Goal: Information Seeking & Learning: Learn about a topic

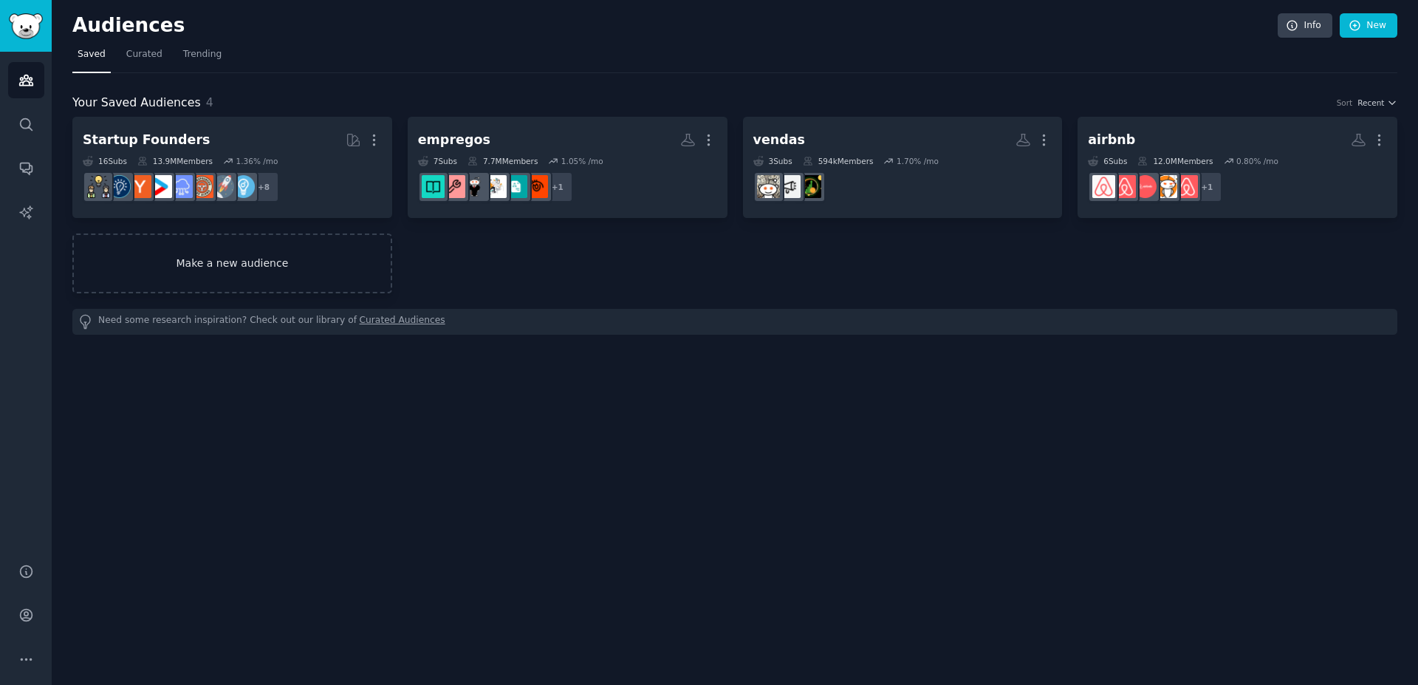
click at [304, 262] on link "Make a new audience" at bounding box center [232, 263] width 320 height 60
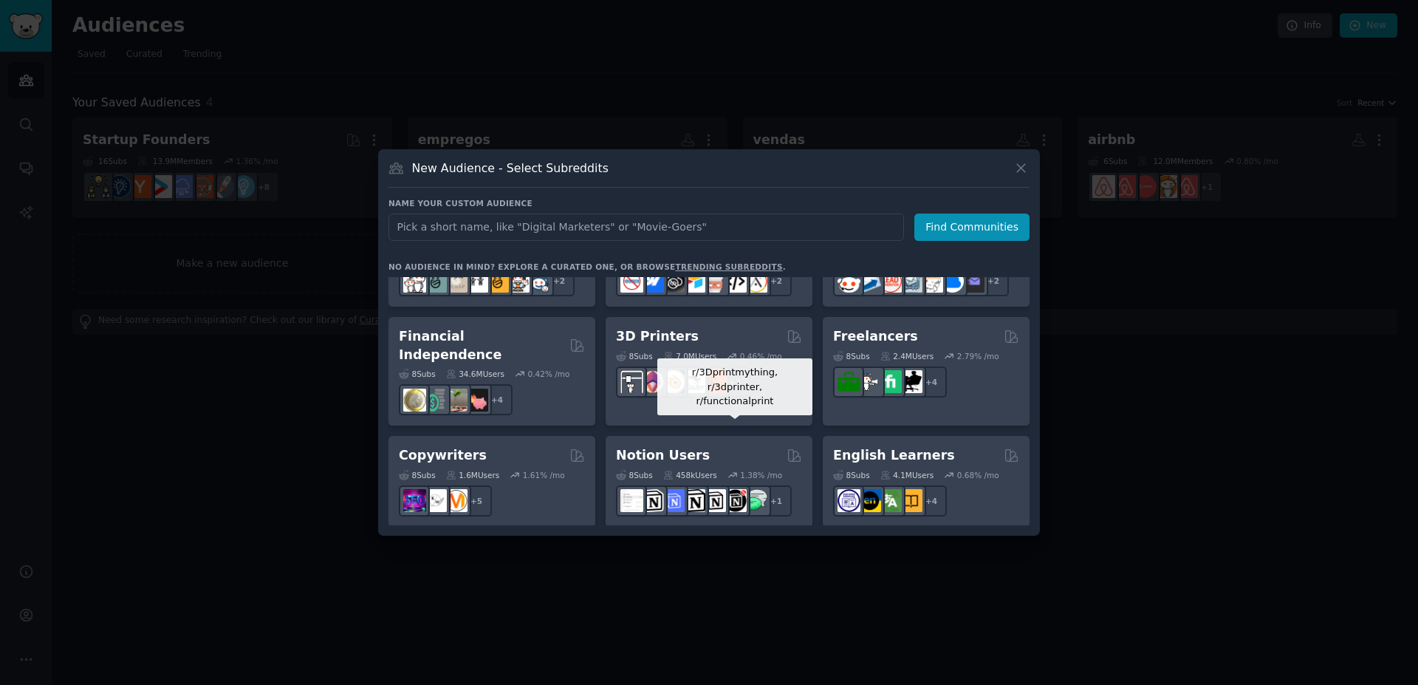
scroll to position [798, 0]
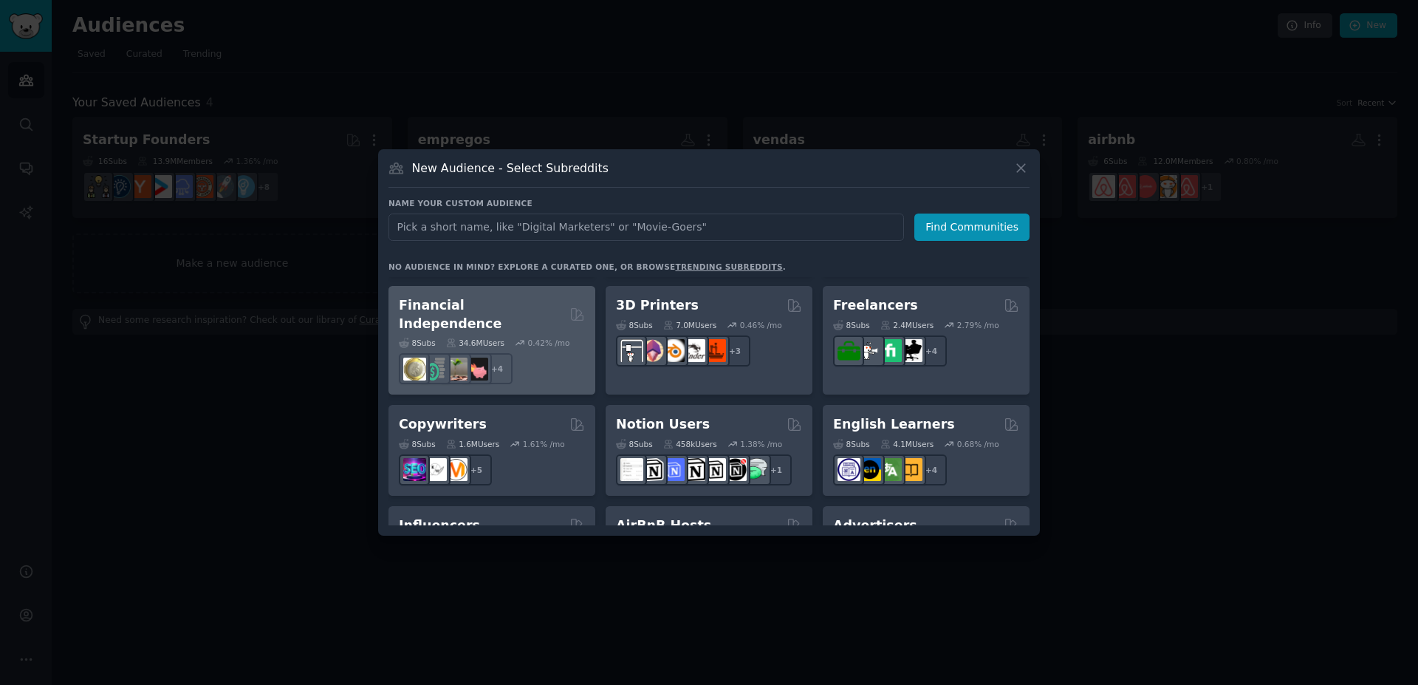
click at [559, 332] on div "8 Sub s 34.6M Users 0.42 % /mo + 4" at bounding box center [492, 358] width 186 height 52
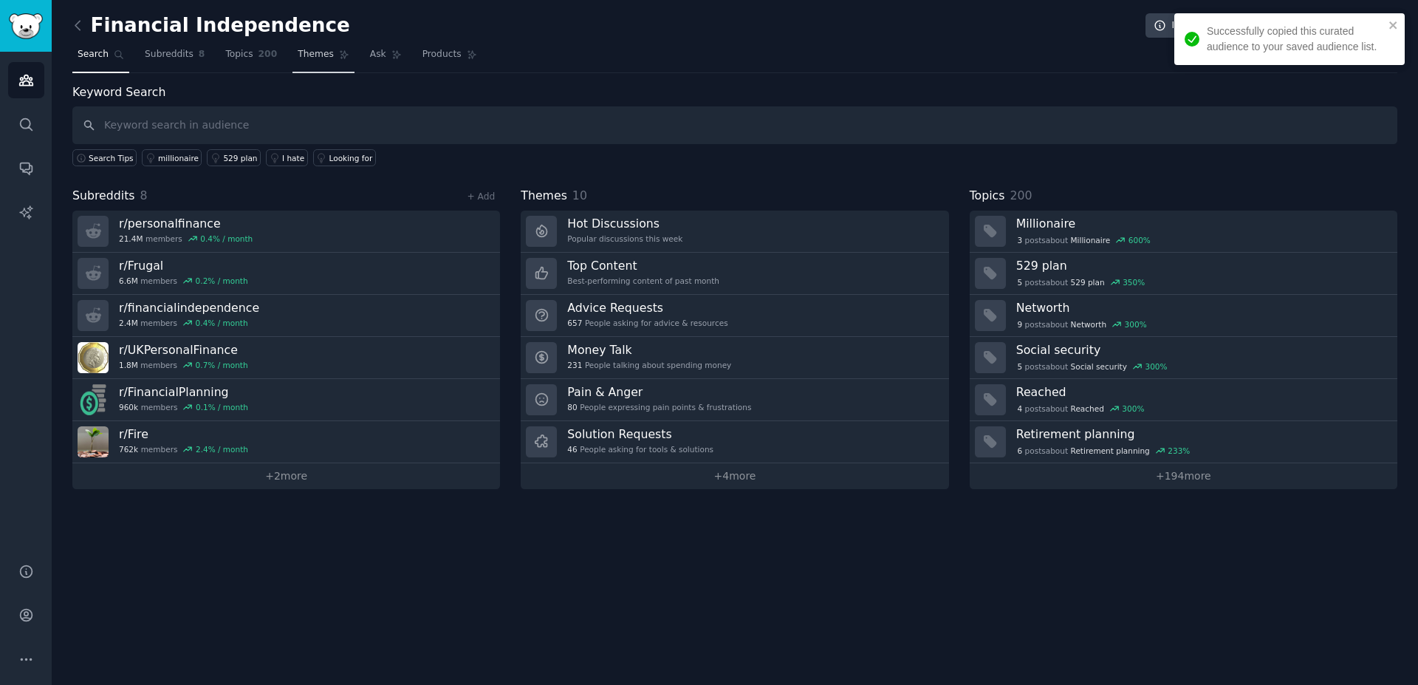
click at [315, 64] on link "Themes" at bounding box center [323, 58] width 62 height 30
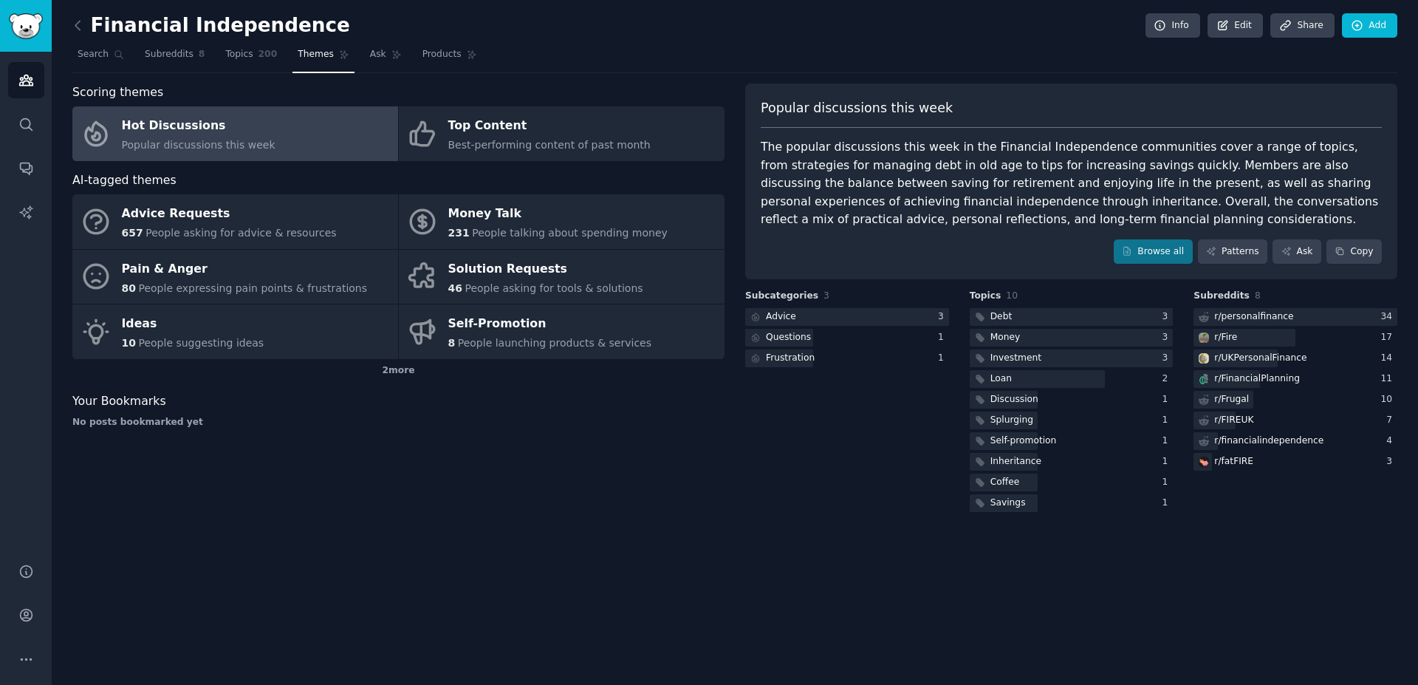
click at [885, 51] on nav "Search Subreddits 8 Topics 200 Themes Ask Products" at bounding box center [734, 58] width 1325 height 30
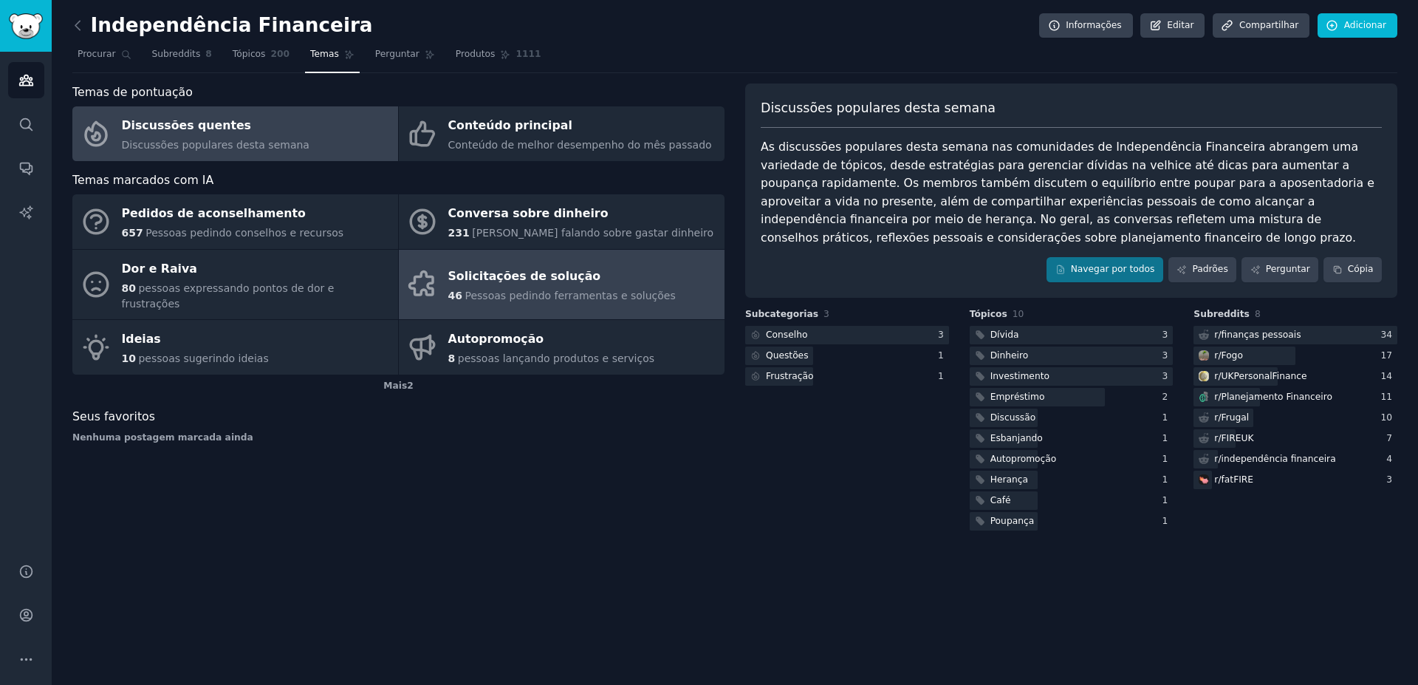
click at [587, 268] on div "Solicitações de solução" at bounding box center [561, 277] width 227 height 24
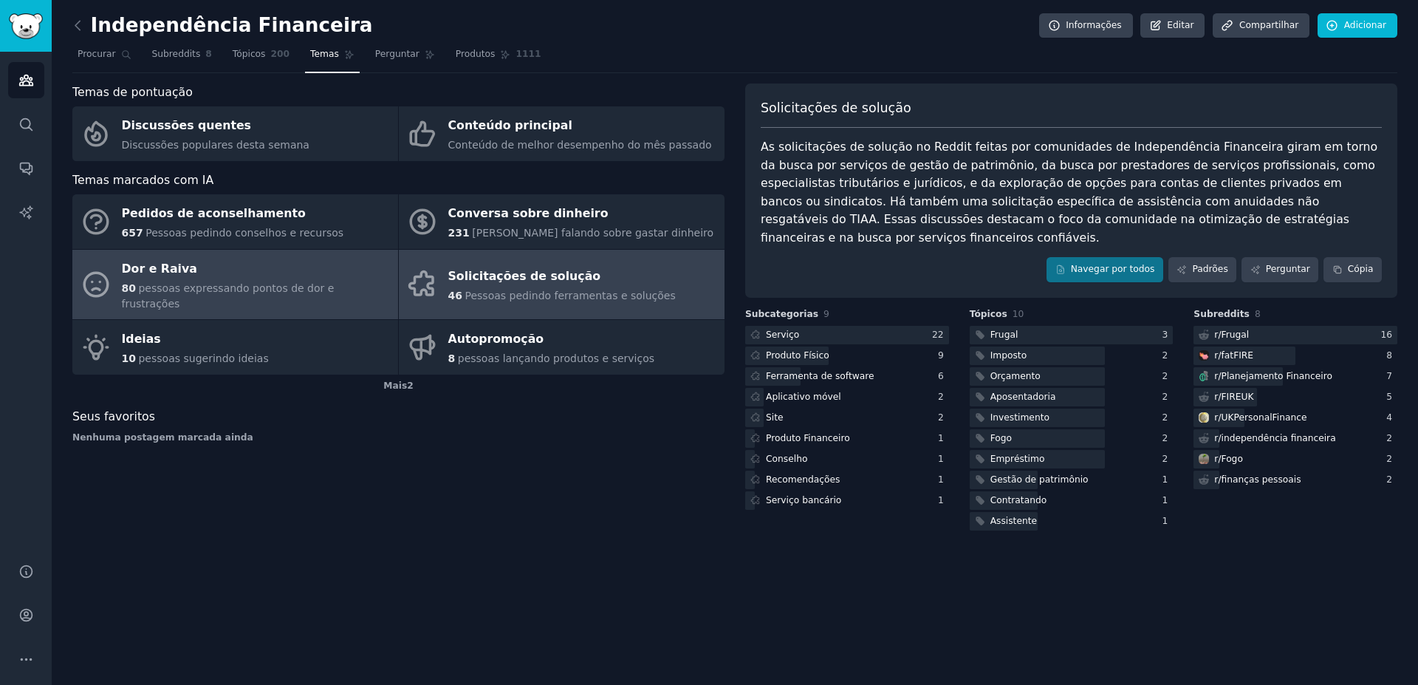
click at [289, 261] on div "Dor e Raiva" at bounding box center [256, 269] width 269 height 24
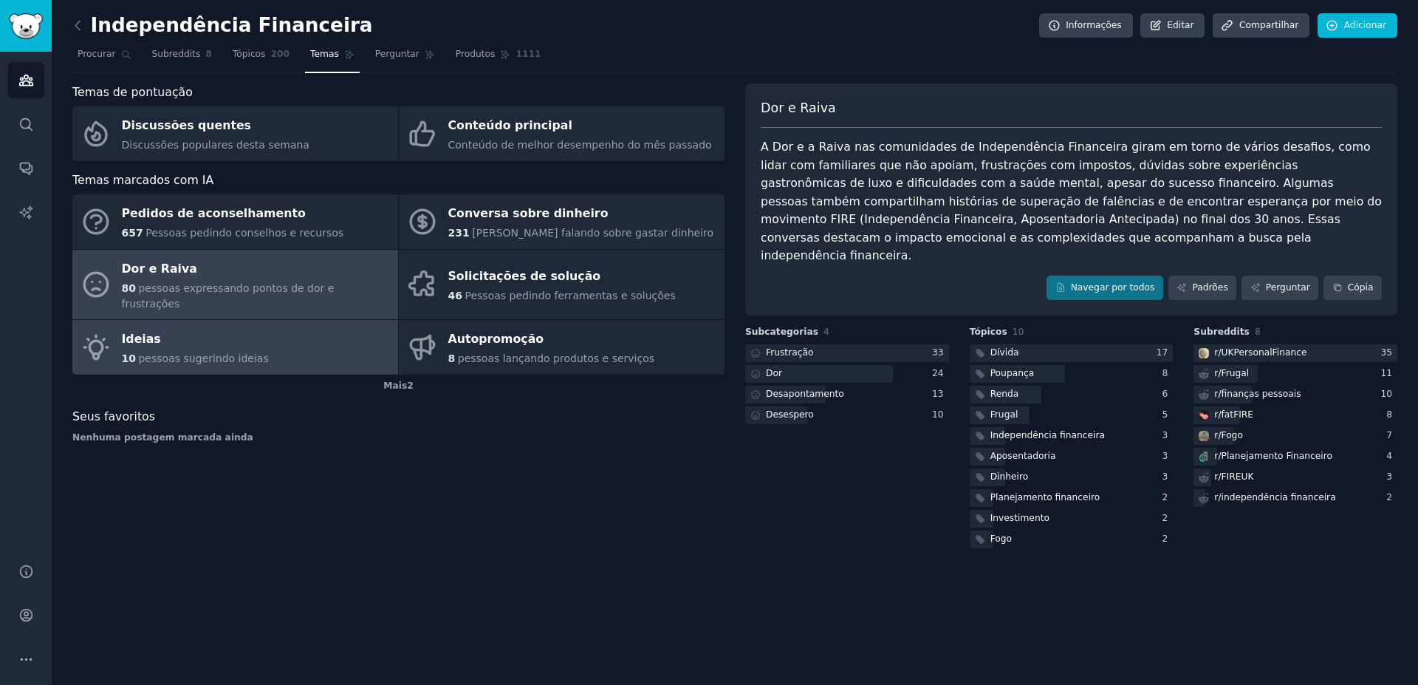
click at [308, 337] on link "Ideias 10 pessoas sugerindo ideias" at bounding box center [235, 347] width 326 height 55
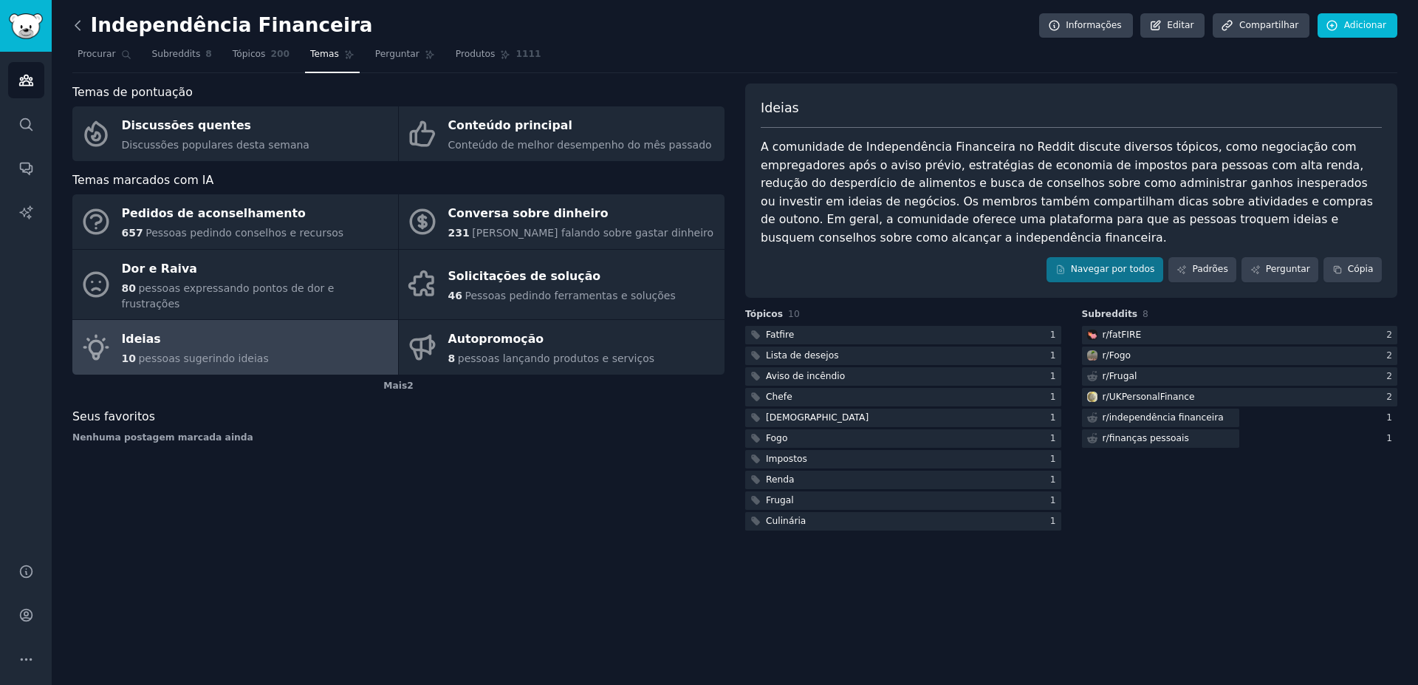
click at [85, 30] on icon at bounding box center [78, 26] width 16 height 16
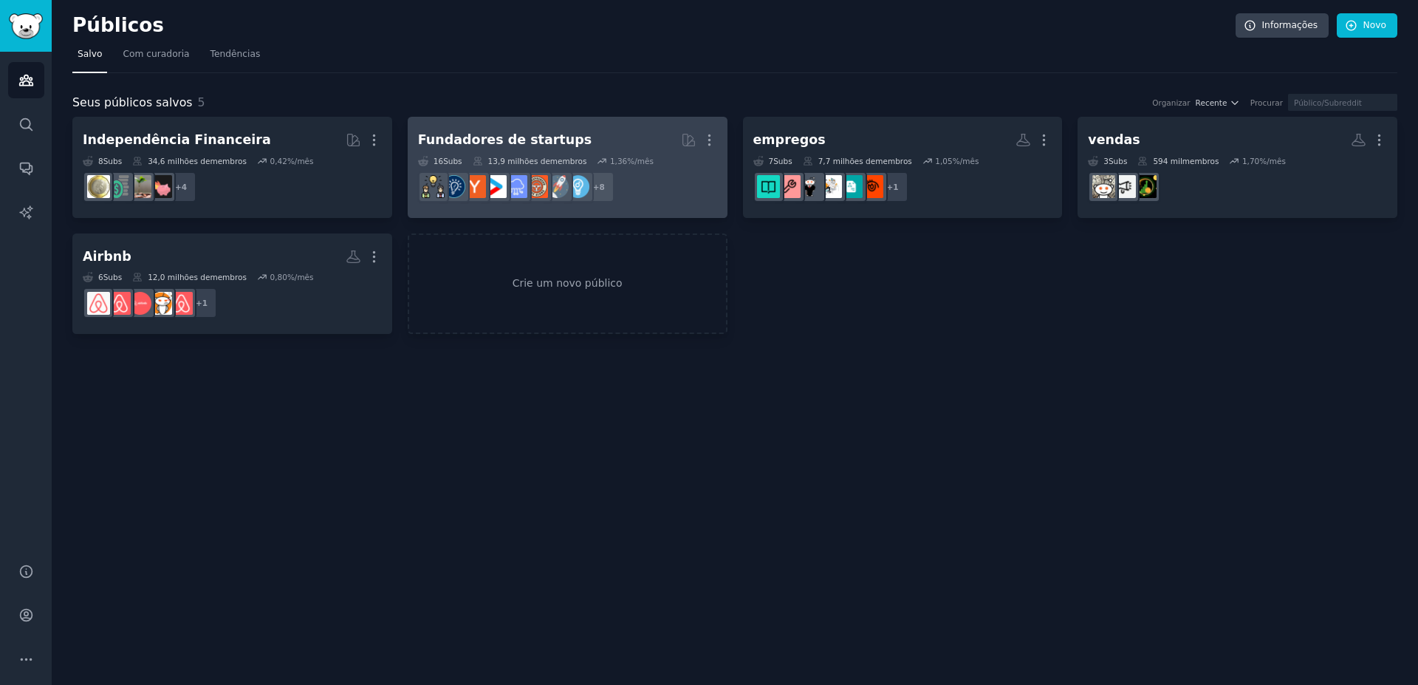
click at [641, 150] on h2 "Fundadores de startups Mais" at bounding box center [567, 140] width 299 height 26
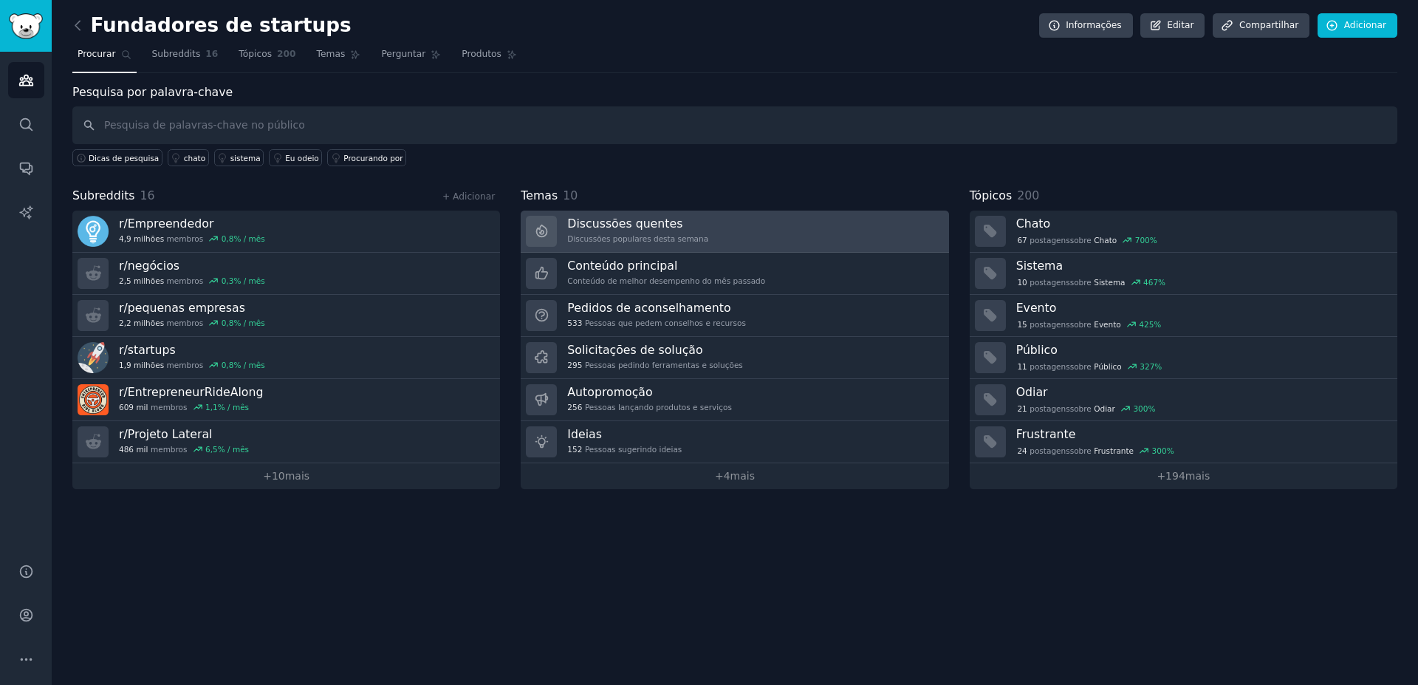
click at [637, 228] on font "Discussões quentes" at bounding box center [624, 223] width 115 height 14
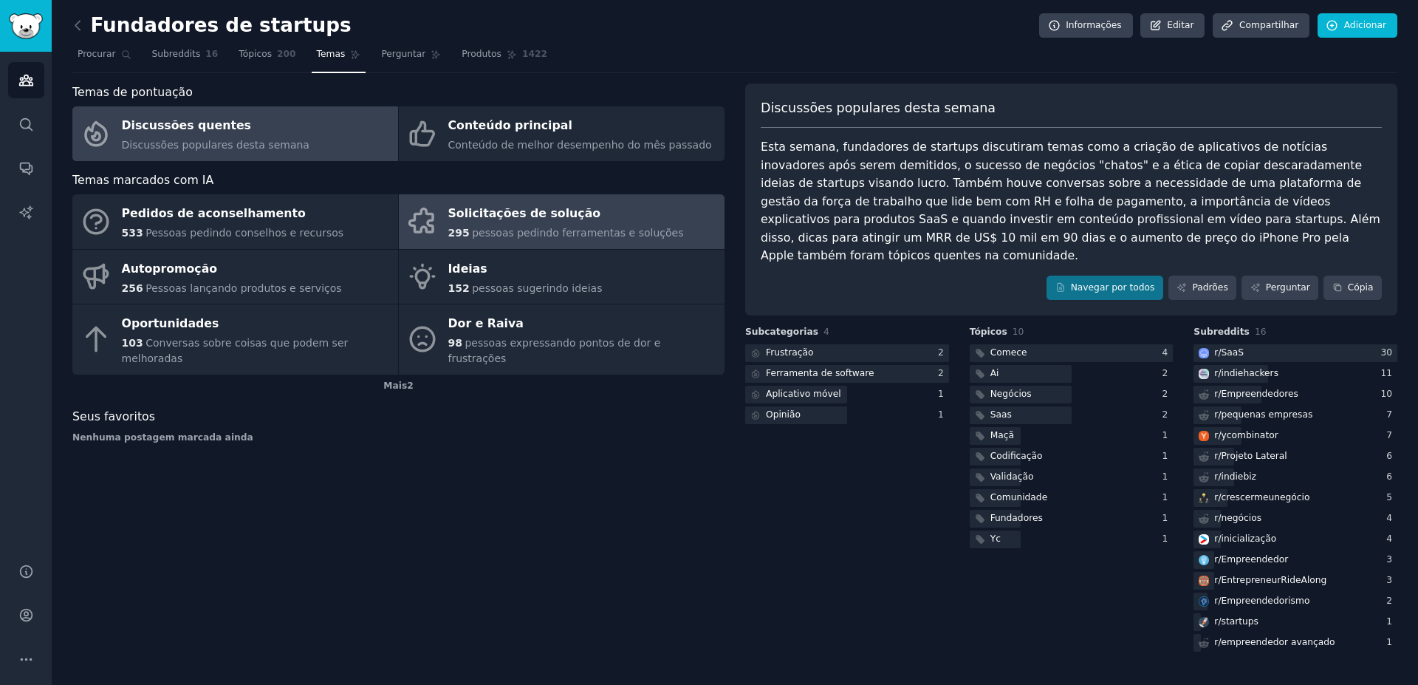
click at [570, 206] on font "Solicitações de solução" at bounding box center [524, 214] width 153 height 18
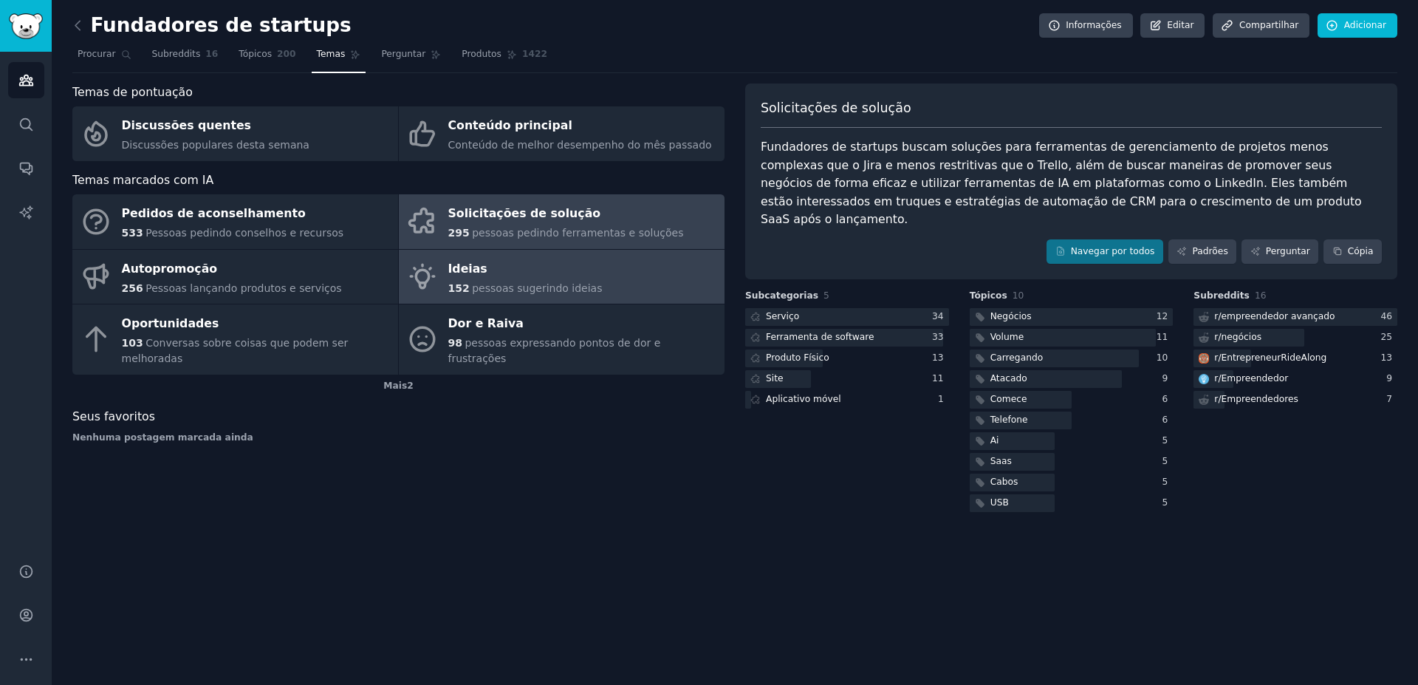
click at [718, 269] on link "Ideias 152 pessoas sugerindo ideias" at bounding box center [562, 277] width 326 height 55
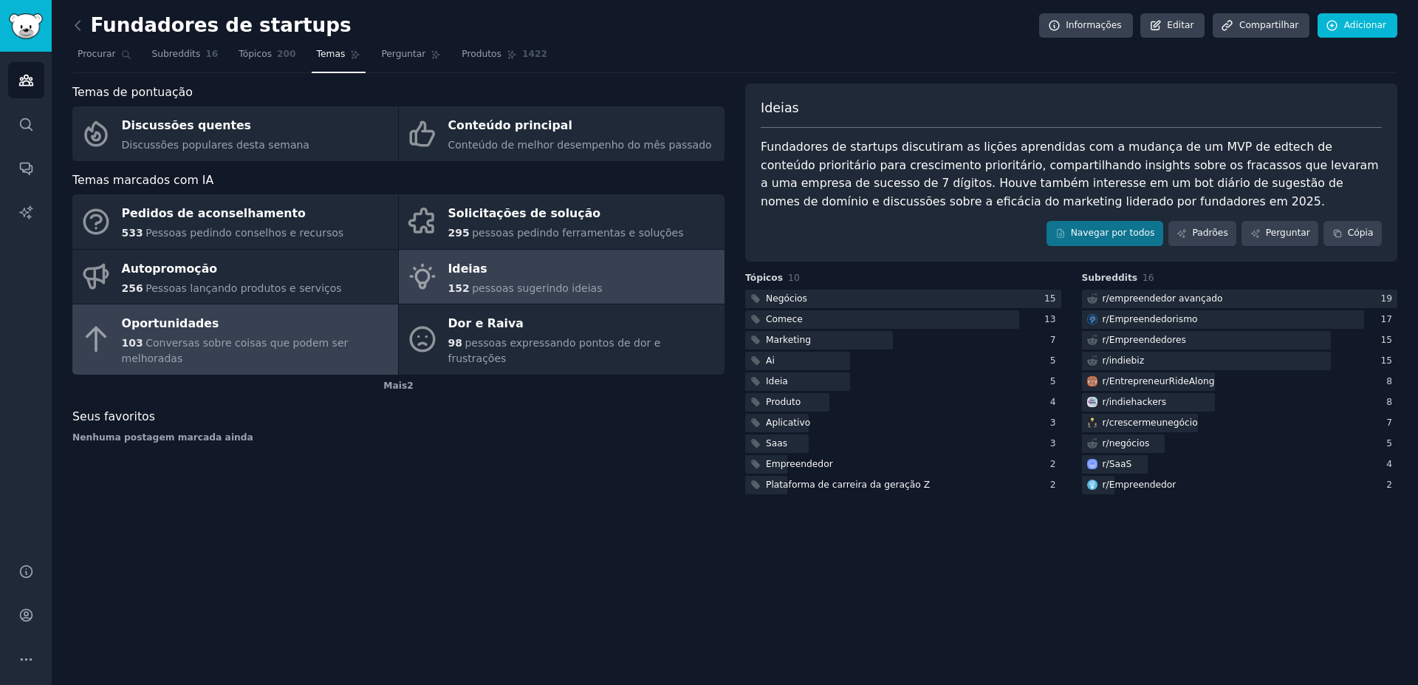
click at [378, 326] on div "Oportunidades" at bounding box center [256, 324] width 269 height 24
